Goal: Task Accomplishment & Management: Manage account settings

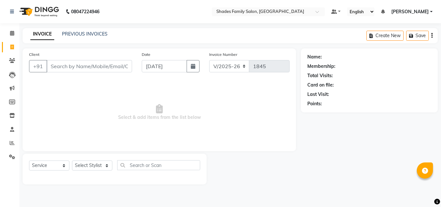
select select "7447"
select select "service"
click at [85, 36] on link "PREVIOUS INVOICES" at bounding box center [84, 34] width 45 height 6
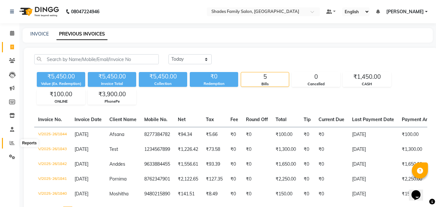
click at [13, 145] on icon at bounding box center [12, 142] width 5 height 5
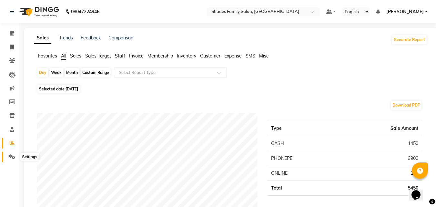
click at [12, 153] on span at bounding box center [11, 156] width 11 height 7
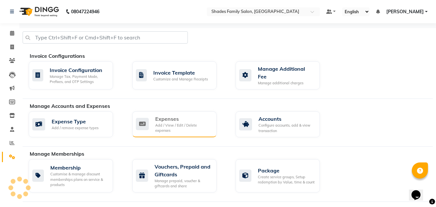
click at [148, 119] on icon at bounding box center [142, 124] width 13 height 12
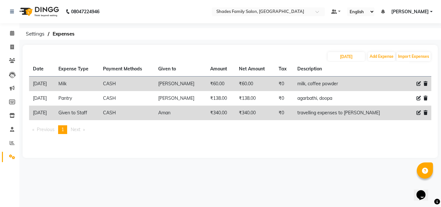
click at [418, 112] on icon at bounding box center [418, 112] width 5 height 5
select select "19197"
select select "1"
select select "6550"
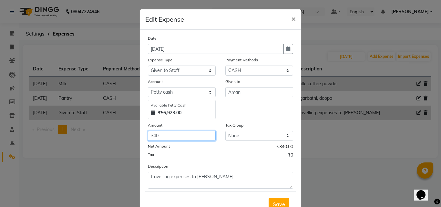
click at [170, 138] on input "340" at bounding box center [182, 136] width 68 height 10
type input "3"
type input "1000"
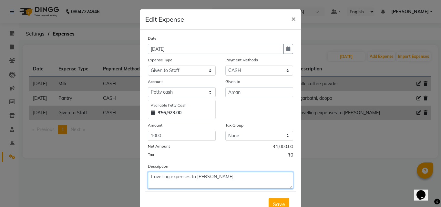
click at [220, 184] on textarea "travelling expenses to [PERSON_NAME]" at bounding box center [220, 180] width 145 height 17
click at [187, 177] on textarea "travelling expenses to [PERSON_NAME]" at bounding box center [220, 180] width 145 height 17
click at [188, 176] on textarea "travelling expenses to [PERSON_NAME]" at bounding box center [220, 180] width 145 height 17
type textarea "food money to [PERSON_NAME]"
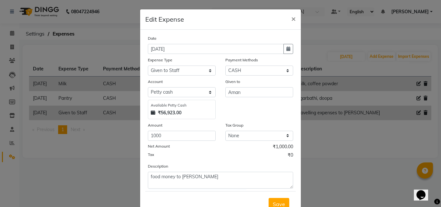
click at [352, 141] on ngb-modal-window "Edit Expense × Date [DATE] Expense Type Select Advance Salary Auto Bank charges…" at bounding box center [220, 103] width 441 height 207
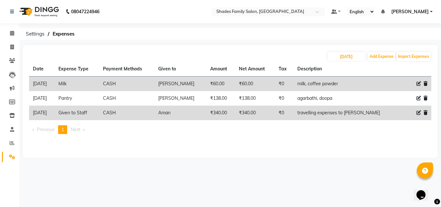
click at [419, 113] on icon at bounding box center [418, 112] width 5 height 5
select select "19197"
select select "1"
select select "6550"
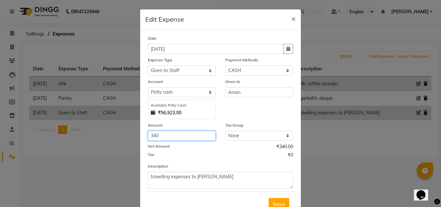
click at [168, 138] on input "340" at bounding box center [182, 136] width 68 height 10
type input "3"
type input "1000"
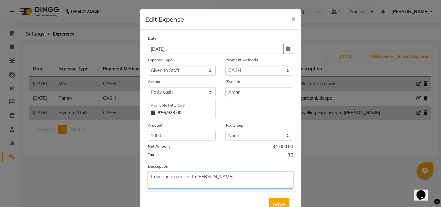
click at [194, 175] on textarea "travelling expenses to [PERSON_NAME]" at bounding box center [220, 180] width 145 height 17
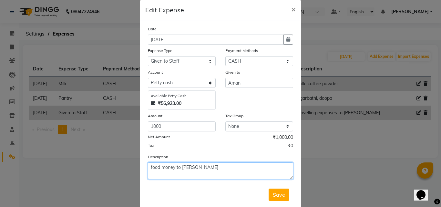
scroll to position [24, 0]
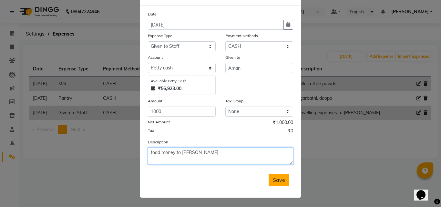
type textarea "food money to [PERSON_NAME]"
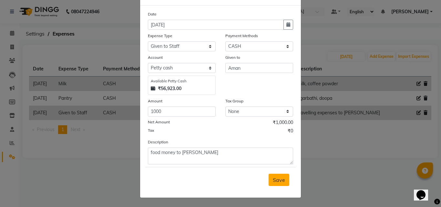
click at [273, 179] on span "Save" at bounding box center [279, 179] width 12 height 6
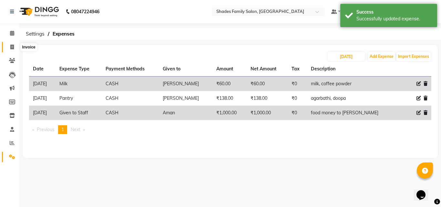
click at [13, 45] on icon at bounding box center [12, 47] width 4 height 5
select select "service"
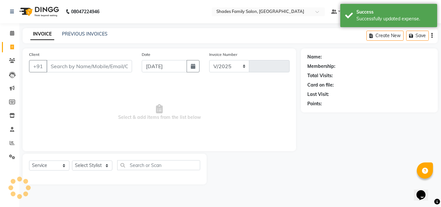
select select "7447"
type input "1845"
